Goal: Task Accomplishment & Management: Use online tool/utility

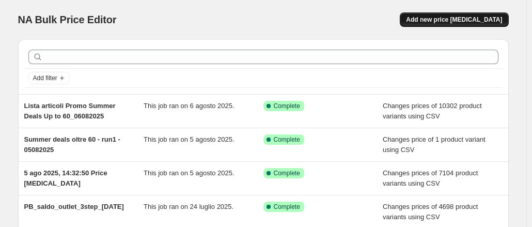
click at [430, 16] on button "Add new price [MEDICAL_DATA]" at bounding box center [454, 19] width 109 height 14
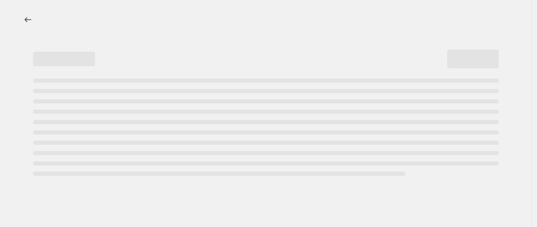
select select "percentage"
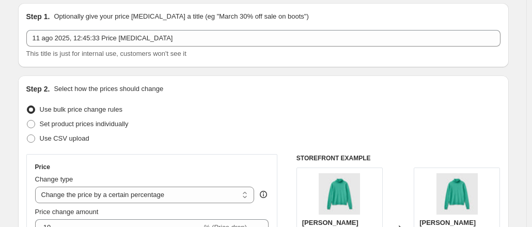
scroll to position [52, 0]
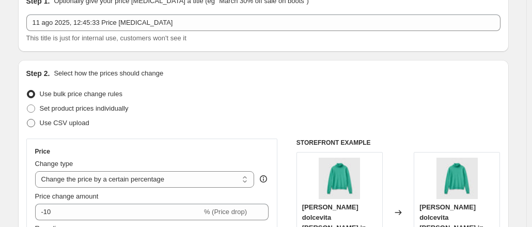
click at [73, 119] on span "Use CSV upload" at bounding box center [65, 123] width 50 height 8
click at [27, 119] on input "Use CSV upload" at bounding box center [27, 119] width 1 height 1
radio input "true"
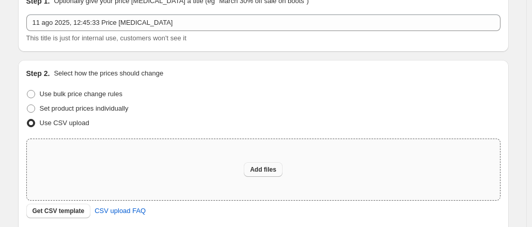
click at [251, 163] on button "Add files" at bounding box center [263, 169] width 39 height 14
type input "C:\fakepath\PB outlet saldi.csv"
click at [265, 169] on span "Add files" at bounding box center [263, 169] width 26 height 8
type input "C:\fakepath\Cartel2.csv"
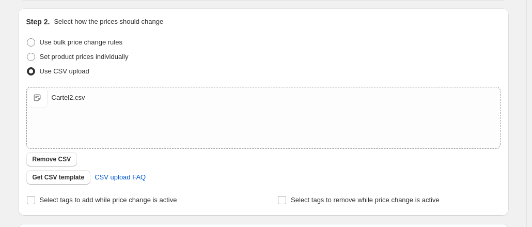
scroll to position [0, 0]
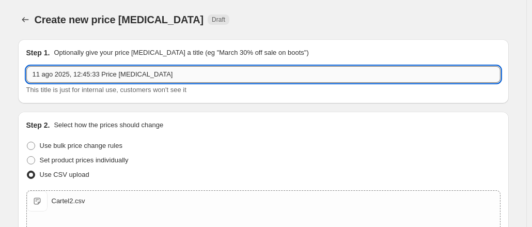
click at [113, 70] on input "11 ago 2025, 12:45:33 Price change job" at bounding box center [263, 74] width 474 height 17
click at [183, 74] on input "11 ago 2025, 12:45:33 Price change job" at bounding box center [263, 74] width 474 height 17
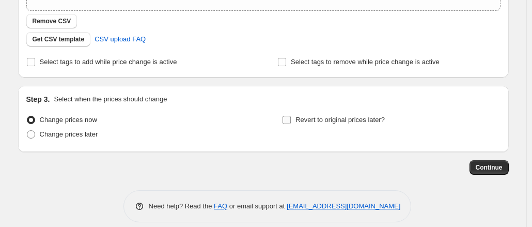
scroll to position [251, 0]
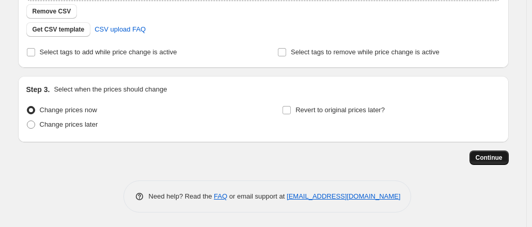
type input "check"
click at [506, 153] on button "Continue" at bounding box center [489, 157] width 39 height 14
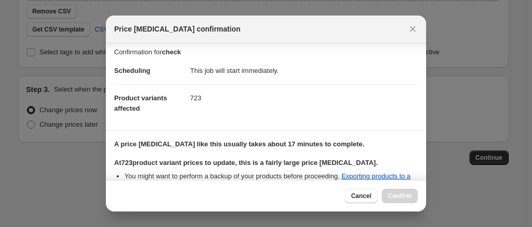
scroll to position [0, 0]
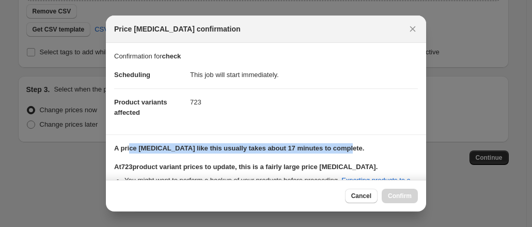
drag, startPoint x: 131, startPoint y: 148, endPoint x: 342, endPoint y: 141, distance: 211.5
click at [342, 141] on section "A price change job like this usually takes about 17 minutes to complete. At 723…" at bounding box center [266, 170] width 320 height 71
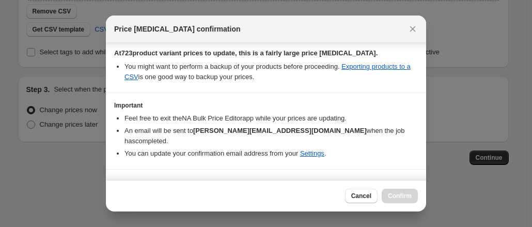
scroll to position [122, 0]
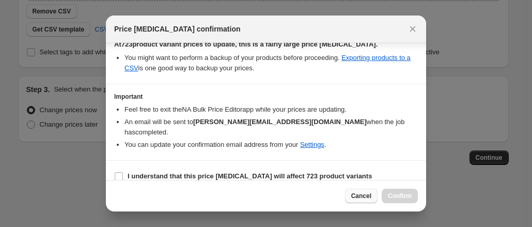
click at [363, 196] on span "Cancel" at bounding box center [361, 196] width 20 height 8
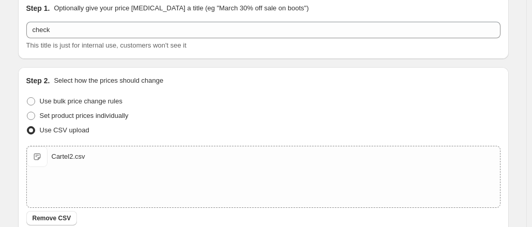
scroll to position [96, 0]
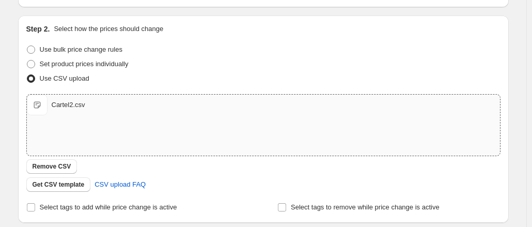
click at [43, 107] on span "Cartel2.csv" at bounding box center [37, 105] width 21 height 21
click at [71, 112] on div "Cartel2.csv Cartel2.csv" at bounding box center [263, 105] width 473 height 21
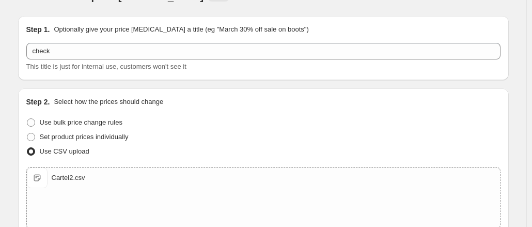
scroll to position [0, 0]
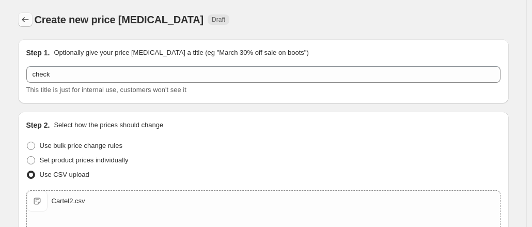
click at [30, 20] on icon "Price change jobs" at bounding box center [25, 19] width 10 height 10
